Goal: Task Accomplishment & Management: Manage account settings

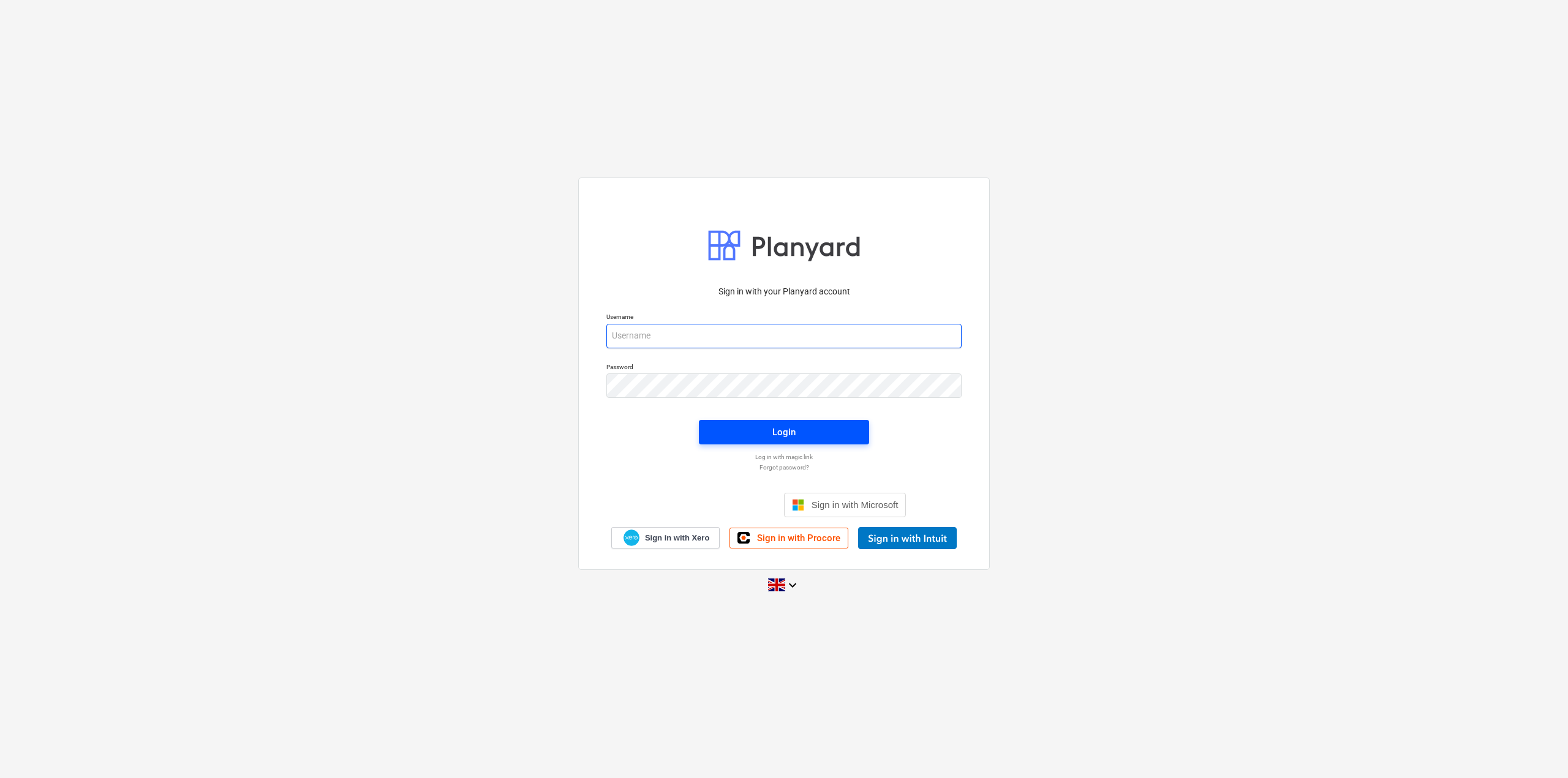
type input "[EMAIL_ADDRESS][DOMAIN_NAME]"
click at [761, 436] on span "Login" at bounding box center [784, 432] width 141 height 16
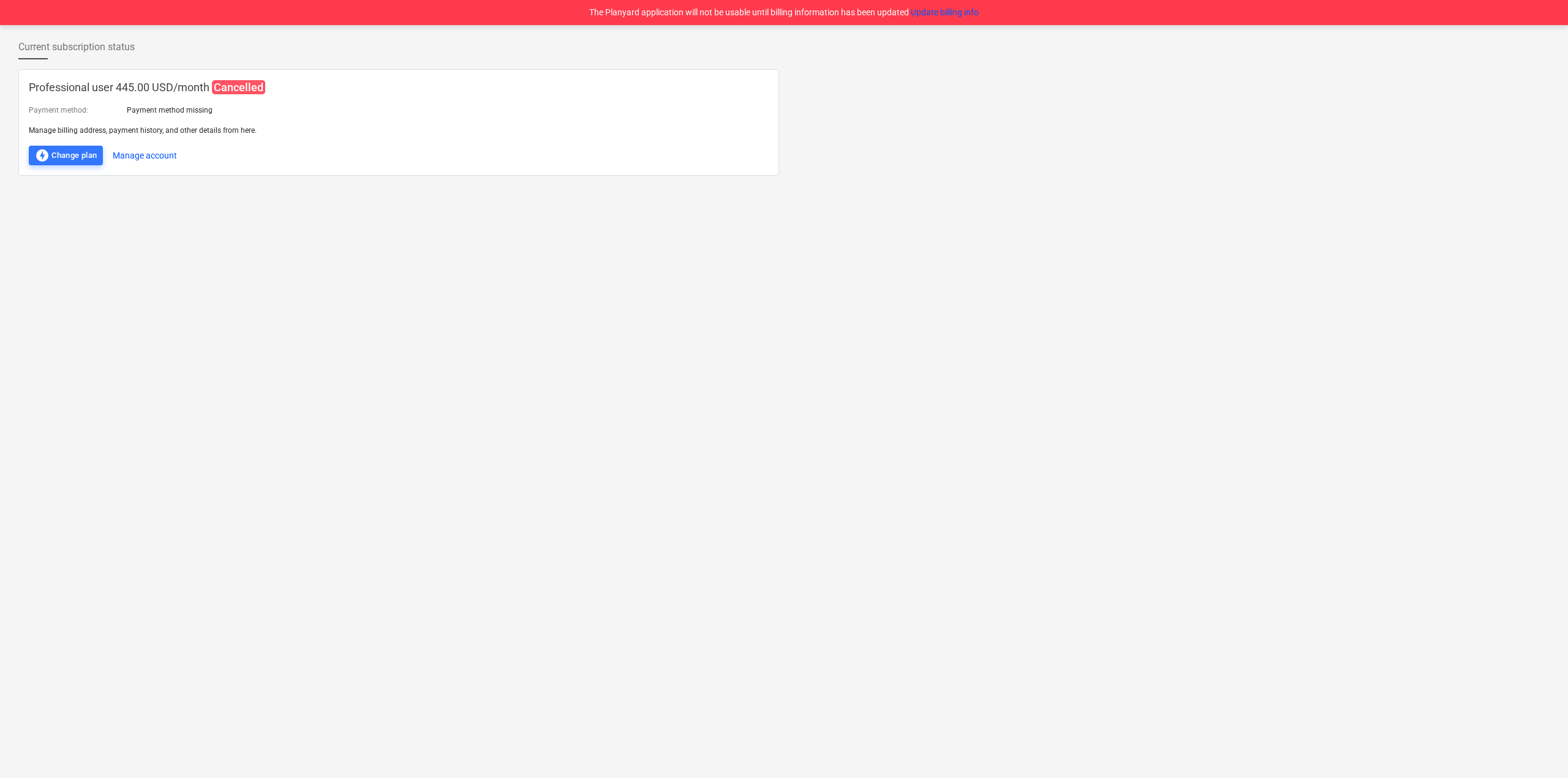
click at [140, 86] on p "Professional user 445.00 USD / month Cancelled" at bounding box center [398, 87] width 740 height 16
click at [79, 85] on p "Professional user 445.00 USD / month Cancelled" at bounding box center [398, 87] width 740 height 16
click at [92, 49] on span "Current subscription status" at bounding box center [76, 48] width 116 height 15
drag, startPoint x: 288, startPoint y: 243, endPoint x: 173, endPoint y: 141, distance: 153.7
click at [273, 231] on div "Current subscription status Professional user 445.00 USD / month Cancelled Paym…" at bounding box center [784, 401] width 1568 height 753
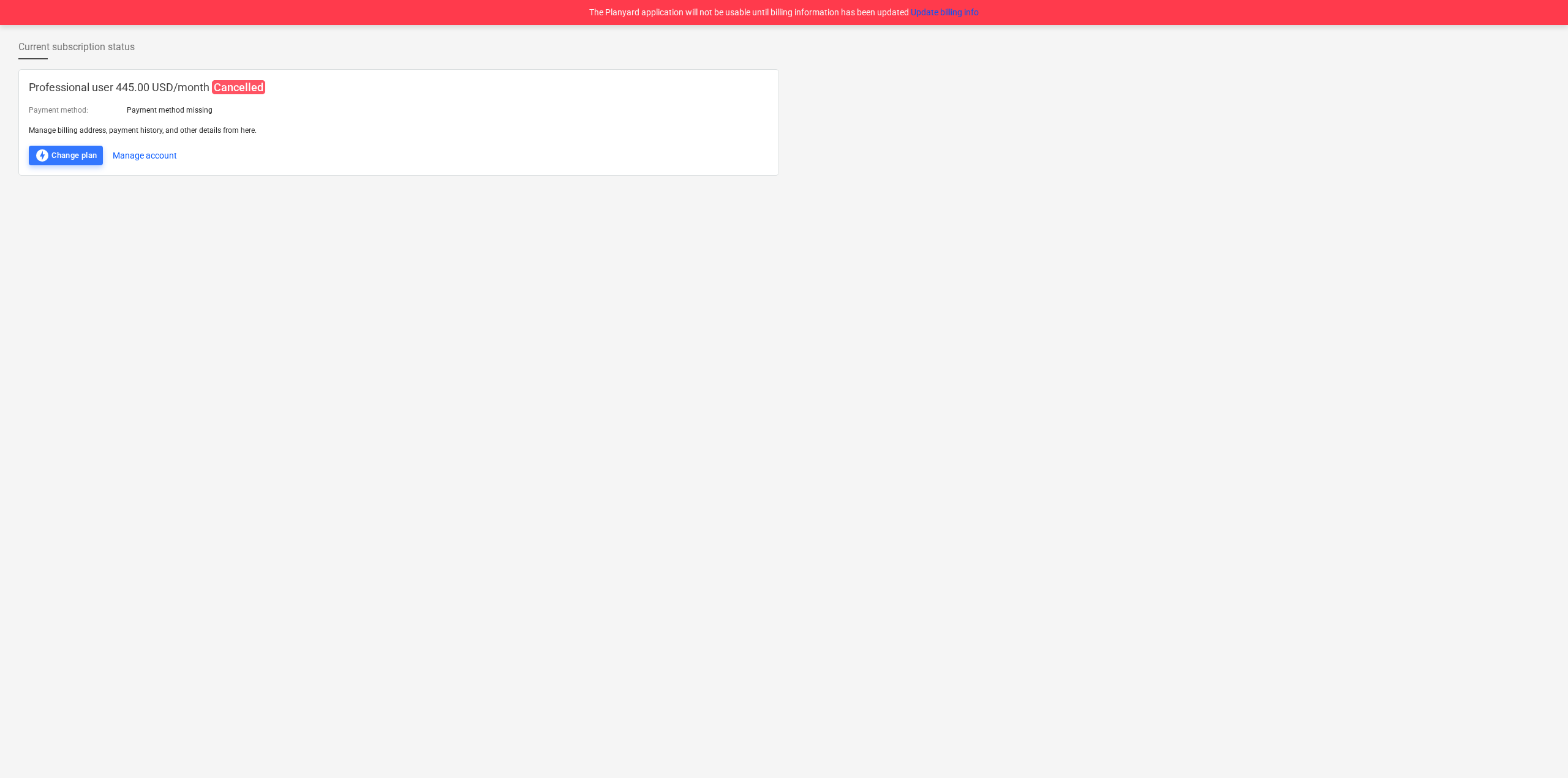
click at [438, 328] on div "Current subscription status Professional user 445.00 USD / month Cancelled Paym…" at bounding box center [784, 401] width 1568 height 753
